Goal: Information Seeking & Learning: Learn about a topic

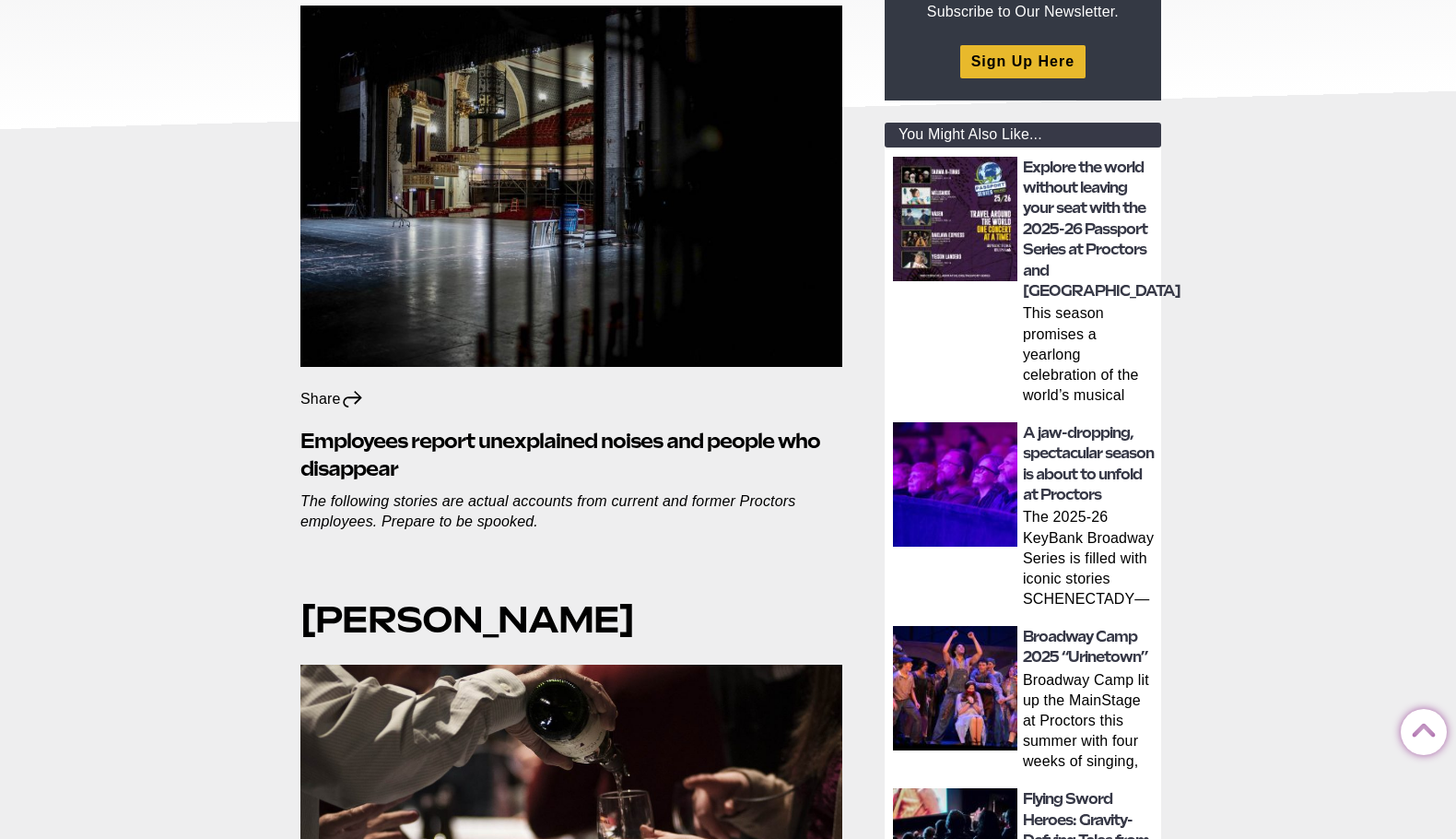
scroll to position [369, 0]
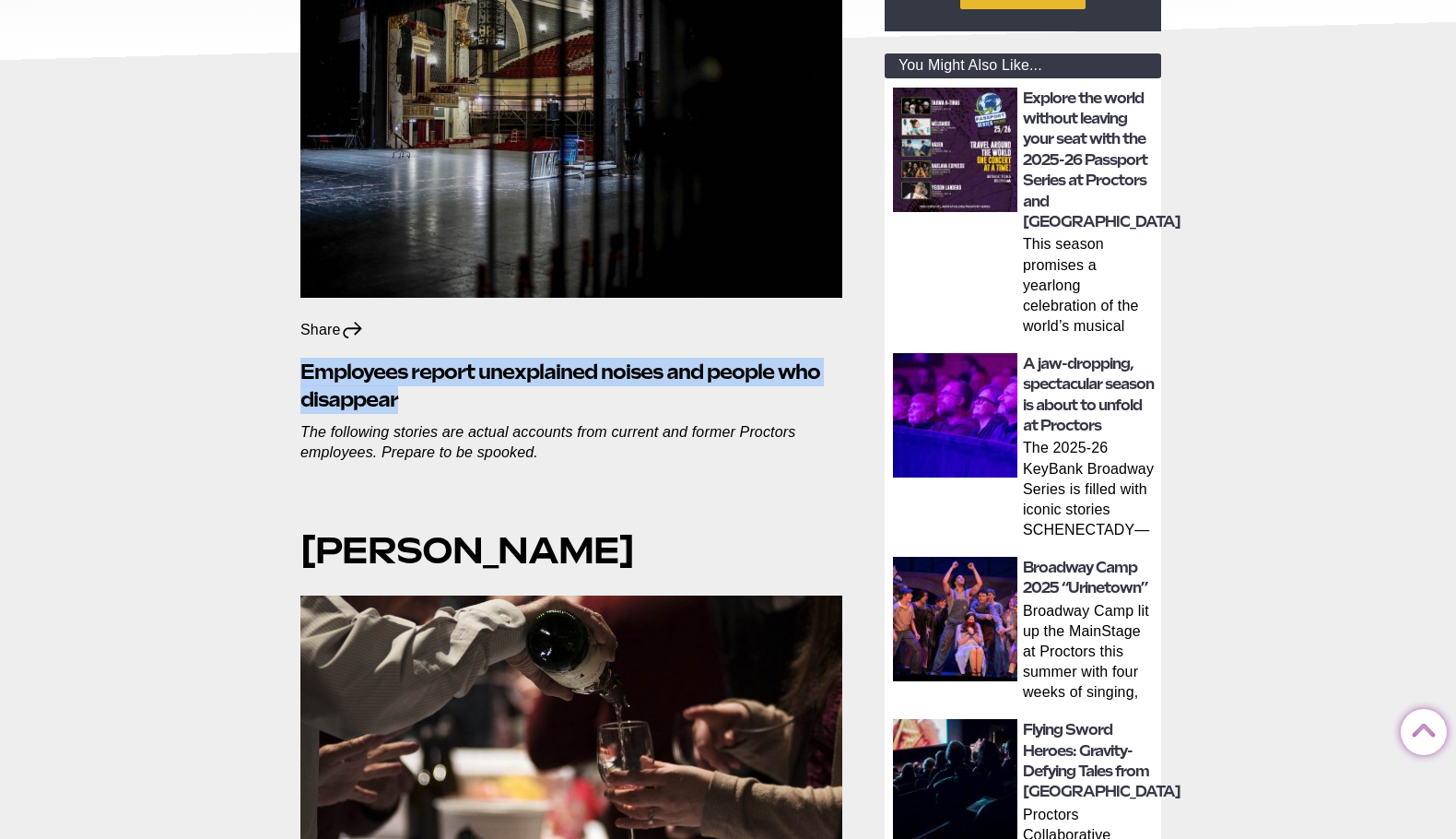
drag, startPoint x: 302, startPoint y: 374, endPoint x: 418, endPoint y: 406, distance: 120.3
click at [418, 406] on h2 "Employees report unexplained noises and people who disappear" at bounding box center [572, 386] width 542 height 57
drag, startPoint x: 410, startPoint y: 403, endPoint x: 281, endPoint y: 378, distance: 131.4
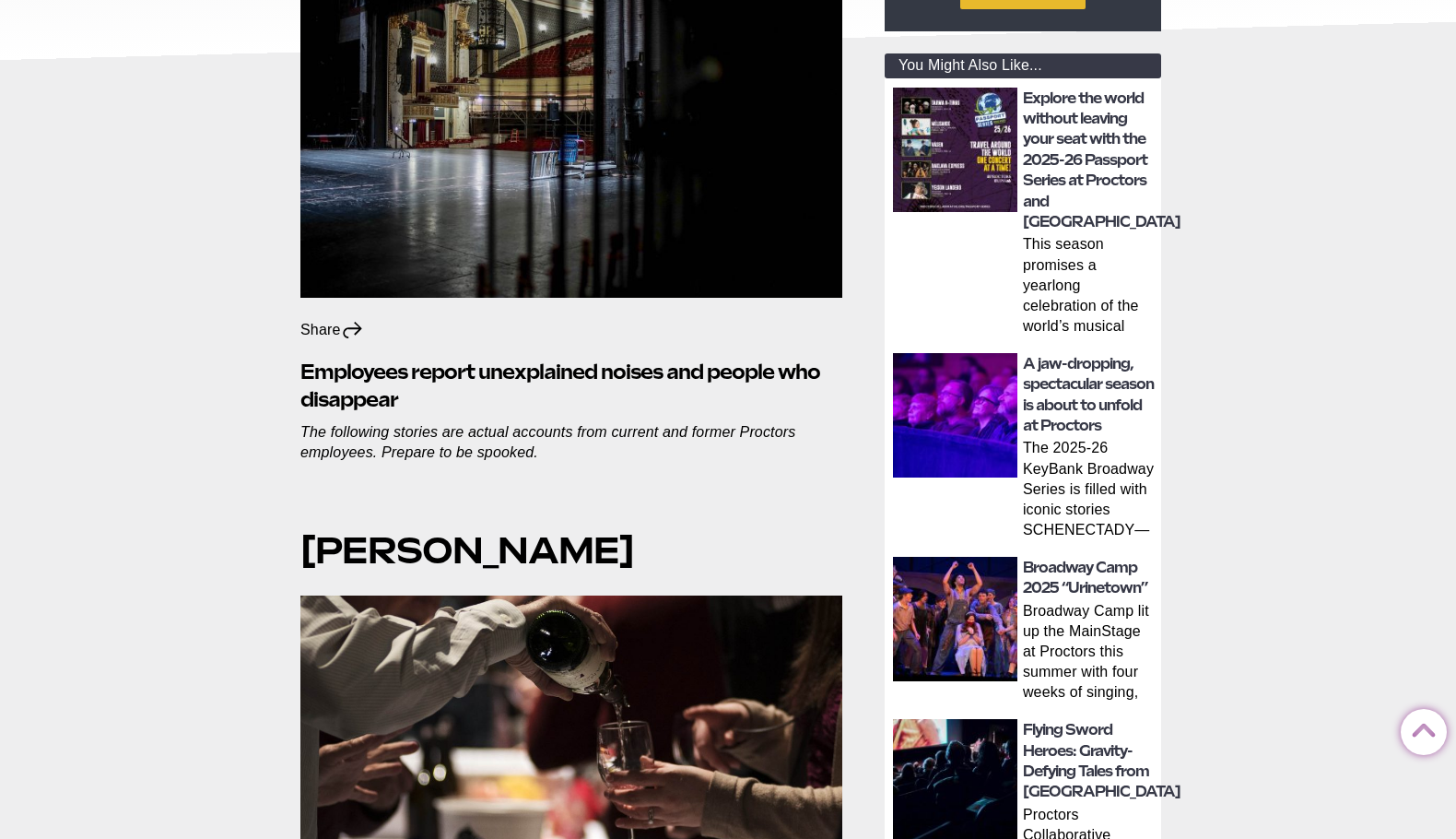
click at [317, 544] on strong "[PERSON_NAME]" at bounding box center [467, 551] width 334 height 45
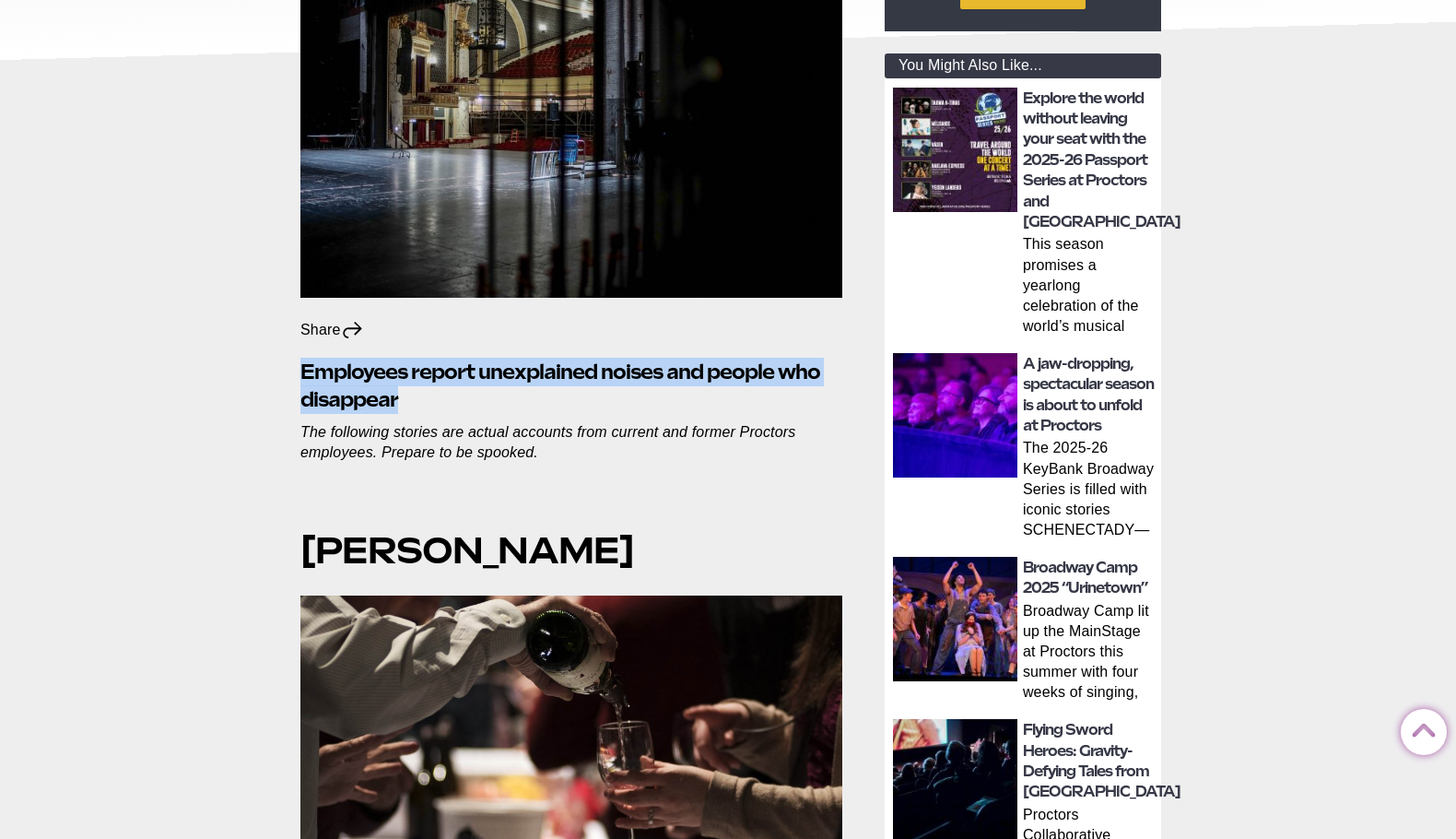
drag, startPoint x: 407, startPoint y: 396, endPoint x: 272, endPoint y: 353, distance: 141.7
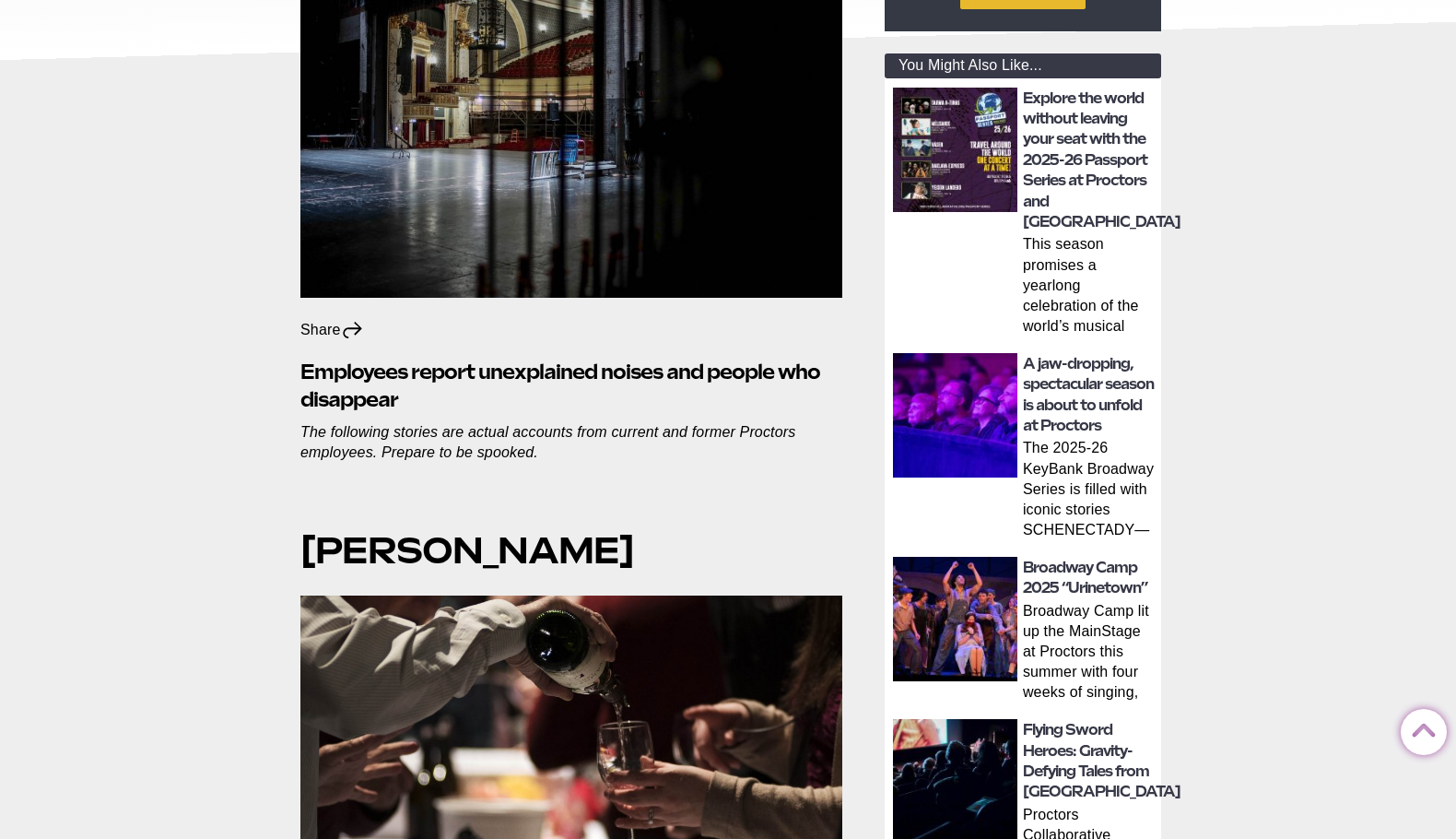
drag, startPoint x: 300, startPoint y: 368, endPoint x: 568, endPoint y: 447, distance: 279.4
click at [568, 447] on p "The following stories are actual accounts from current and former Proctors empl…" at bounding box center [572, 442] width 542 height 41
drag, startPoint x: 547, startPoint y: 457, endPoint x: 274, endPoint y: 367, distance: 287.5
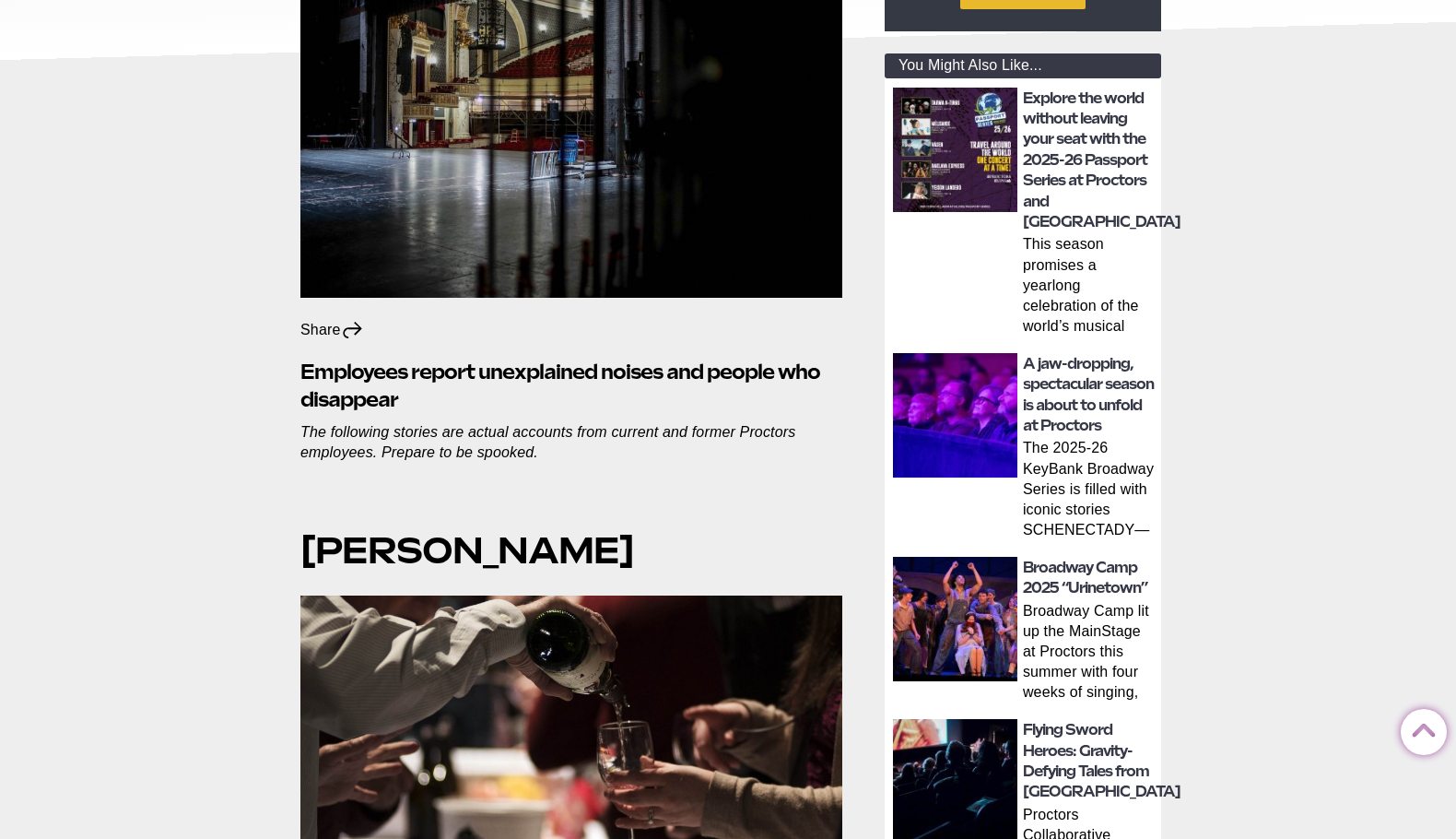
drag, startPoint x: 302, startPoint y: 364, endPoint x: 543, endPoint y: 459, distance: 259.0
click at [545, 459] on p "The following stories are actual accounts from current and former Proctors empl…" at bounding box center [572, 442] width 542 height 41
drag, startPoint x: 528, startPoint y: 457, endPoint x: 293, endPoint y: 375, distance: 248.9
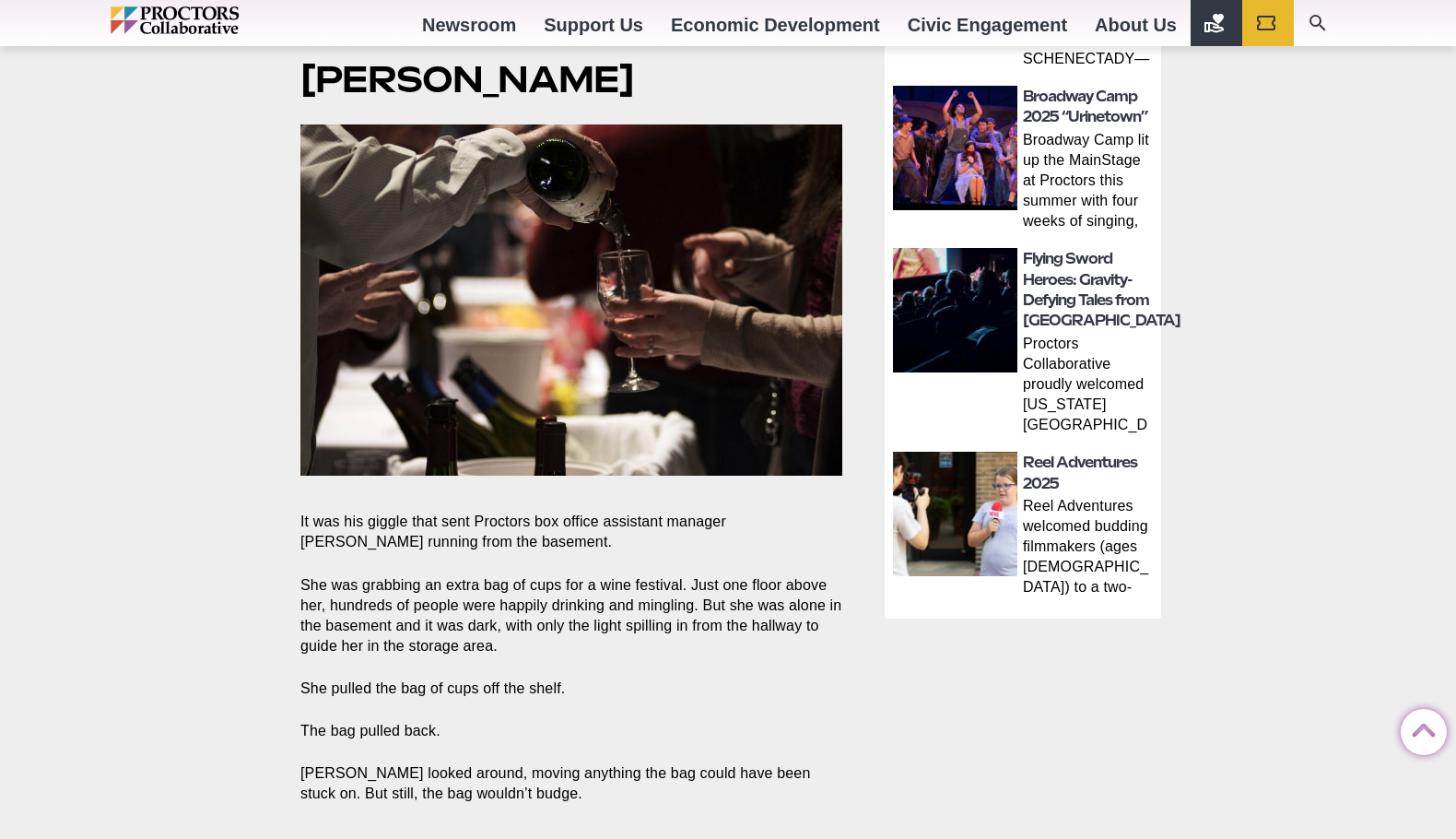
scroll to position [829, 0]
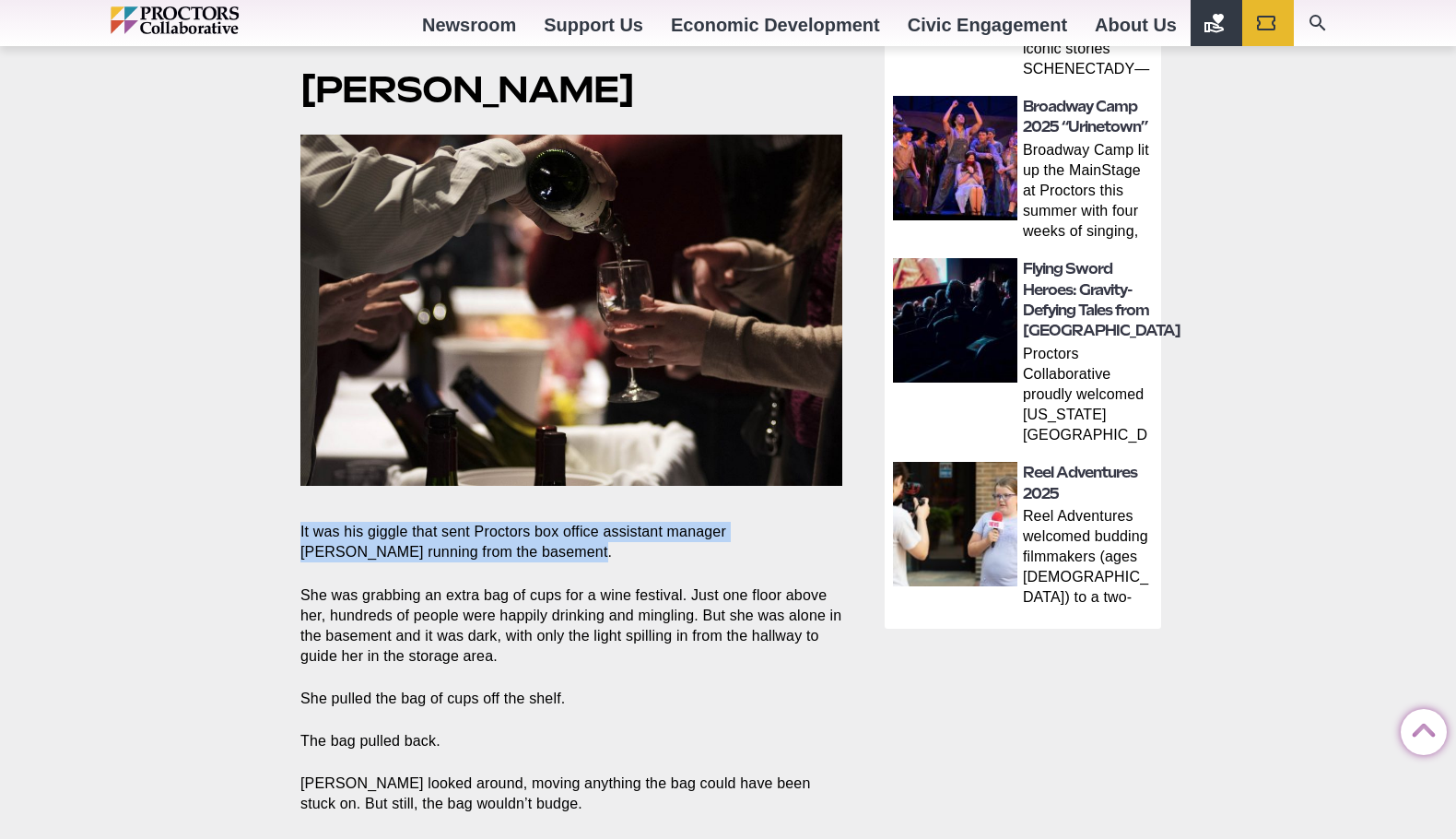
drag, startPoint x: 474, startPoint y: 526, endPoint x: 233, endPoint y: 480, distance: 245.4
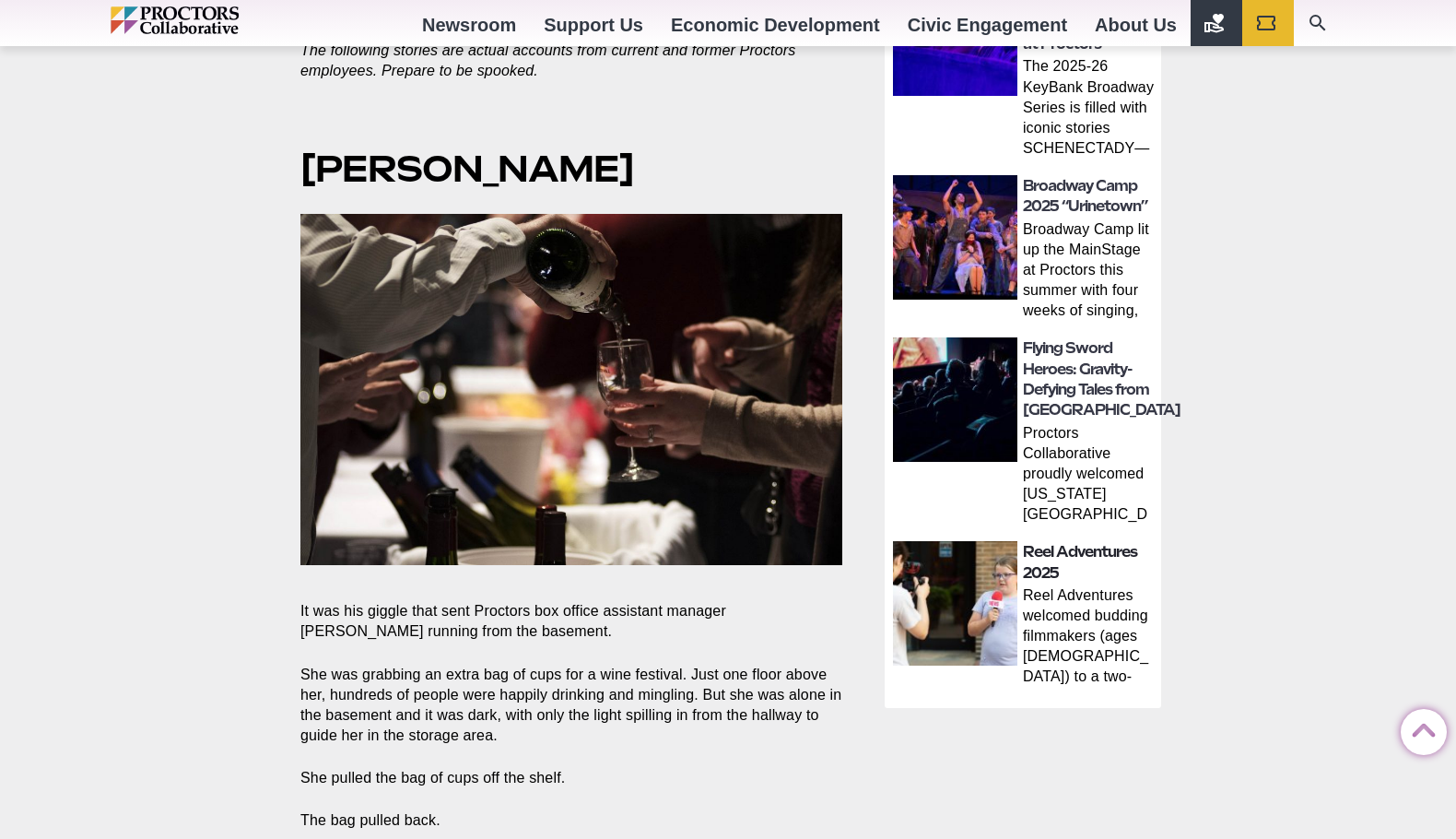
scroll to position [554, 0]
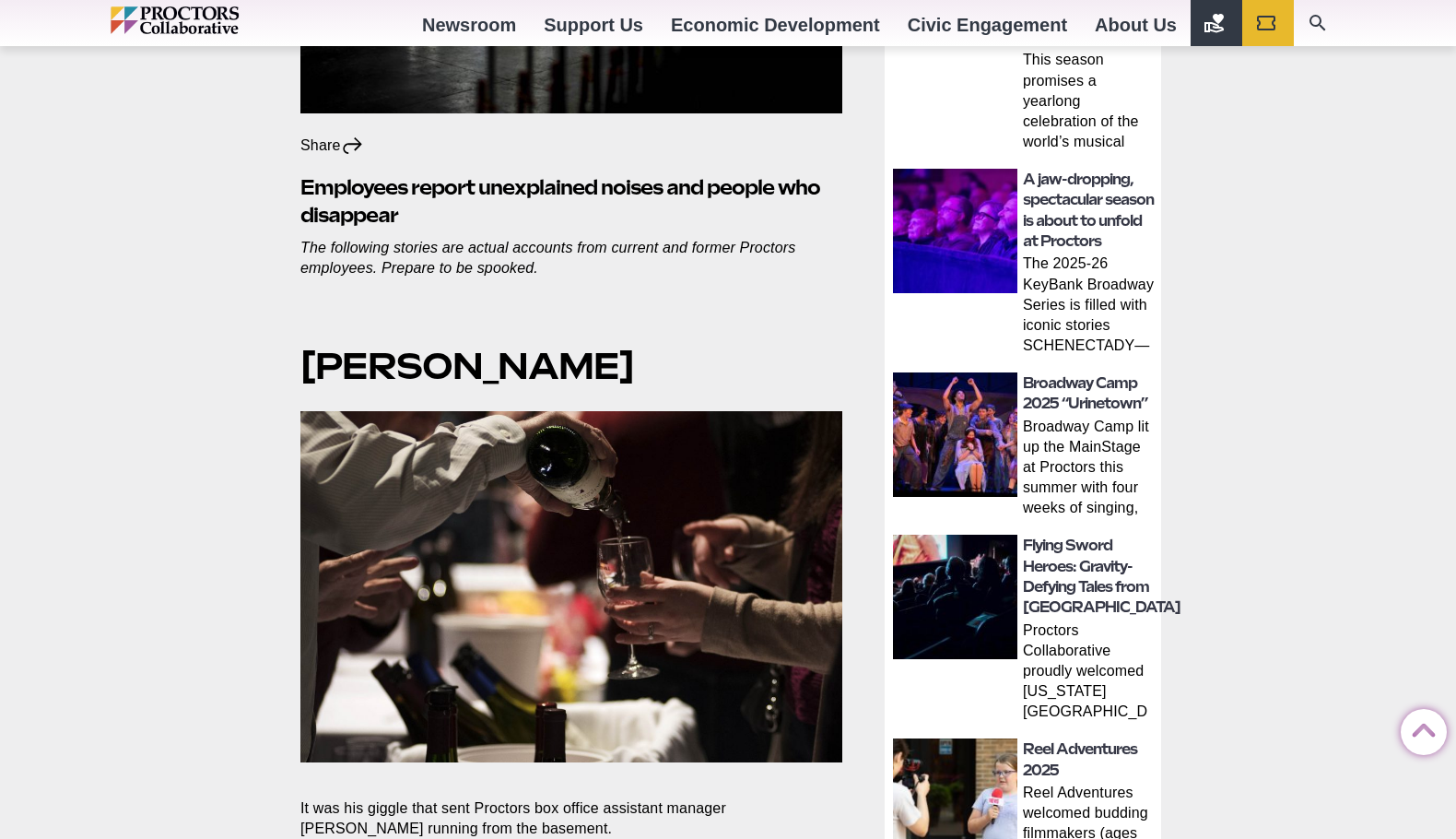
drag, startPoint x: 1338, startPoint y: 128, endPoint x: 1260, endPoint y: 128, distance: 78.0
